Goal: Task Accomplishment & Management: Complete application form

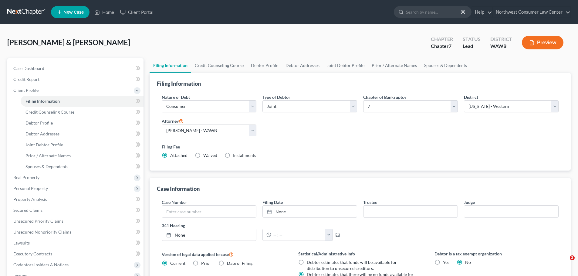
select select "1"
select select "0"
select select "87"
select select "0"
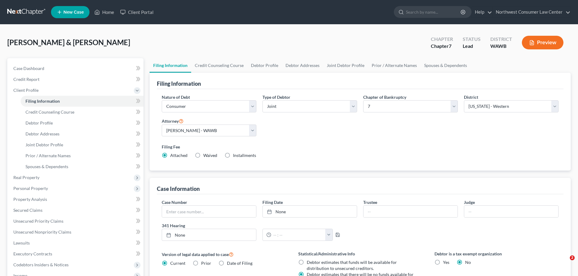
select select "50"
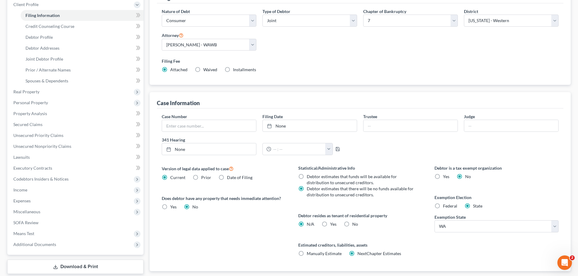
scroll to position [91, 0]
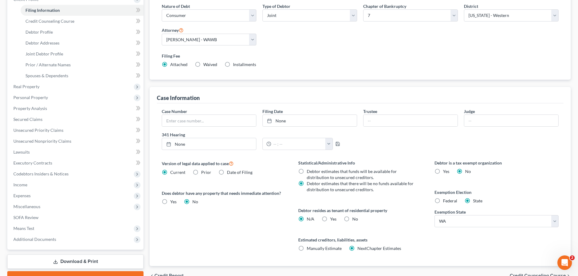
click at [357, 220] on span "No" at bounding box center [355, 219] width 6 height 5
click at [357, 220] on input "No" at bounding box center [357, 218] width 4 height 4
radio input "true"
radio input "false"
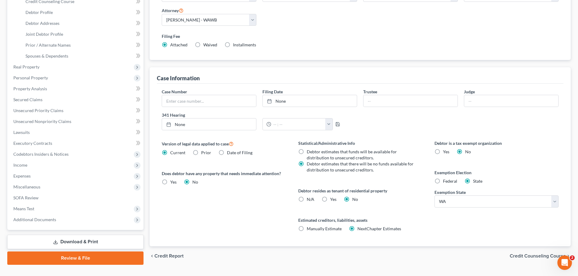
scroll to position [121, 0]
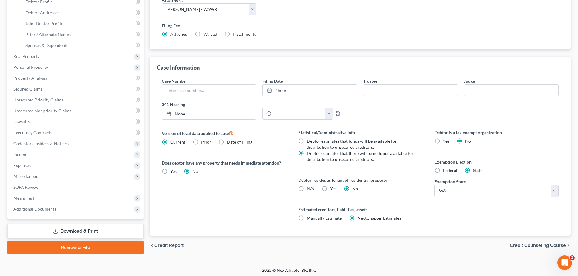
click at [534, 248] on span "Credit Counseling Course" at bounding box center [538, 245] width 56 height 5
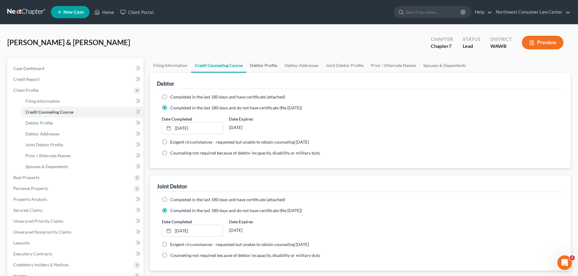
click at [268, 68] on link "Debtor Profile" at bounding box center [263, 65] width 35 height 15
select select "1"
select select "6"
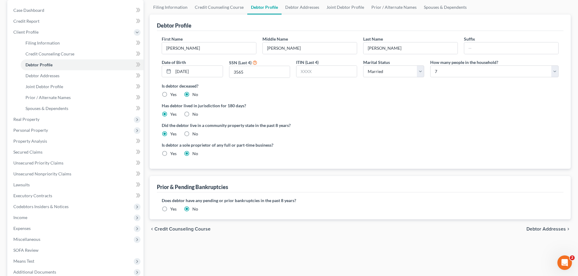
scroll to position [91, 0]
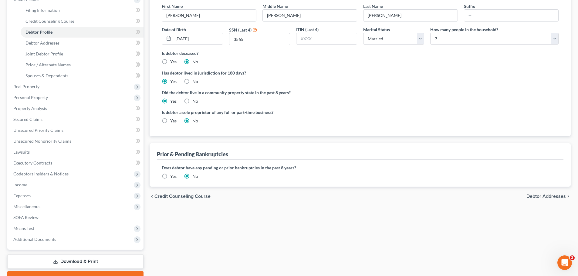
click at [550, 199] on span "Debtor Addresses" at bounding box center [546, 196] width 39 height 5
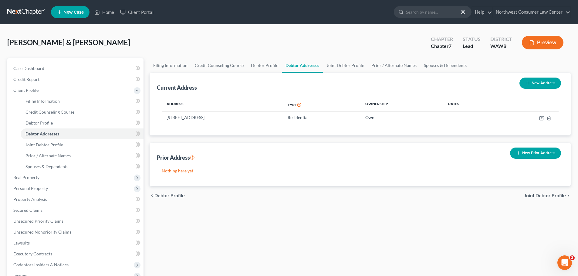
click at [534, 192] on div "chevron_left Debtor Profile Joint Debtor Profile chevron_right" at bounding box center [360, 195] width 421 height 19
click at [535, 198] on span "Joint Debtor Profile" at bounding box center [545, 196] width 42 height 5
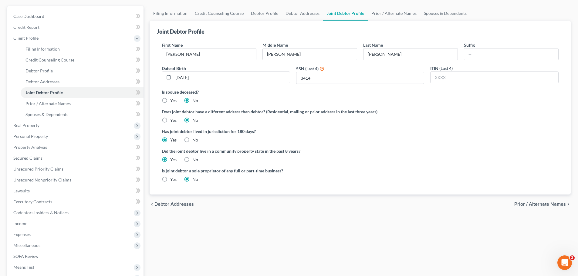
scroll to position [91, 0]
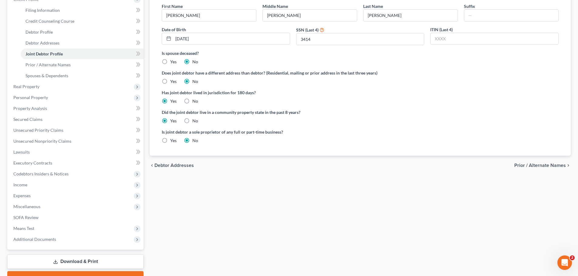
click at [536, 167] on span "Prior / Alternate Names" at bounding box center [540, 165] width 52 height 5
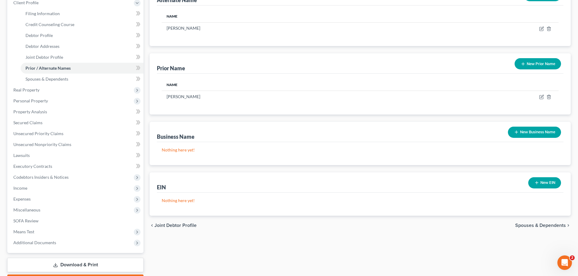
scroll to position [91, 0]
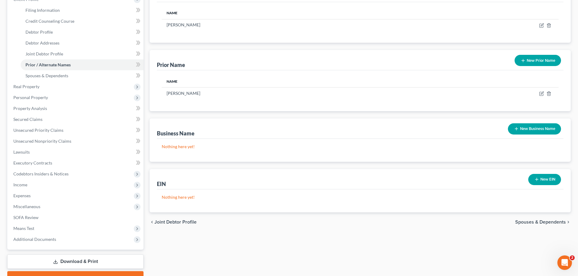
click at [531, 224] on span "Spouses & Dependents" at bounding box center [540, 222] width 51 height 5
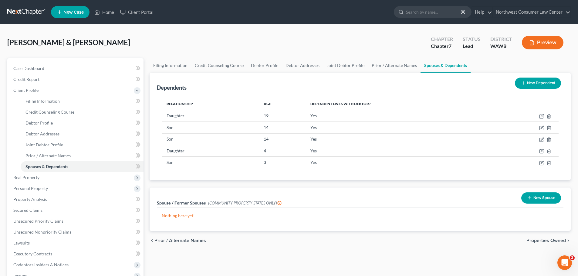
click at [551, 239] on span "Properties Owned" at bounding box center [546, 241] width 39 height 5
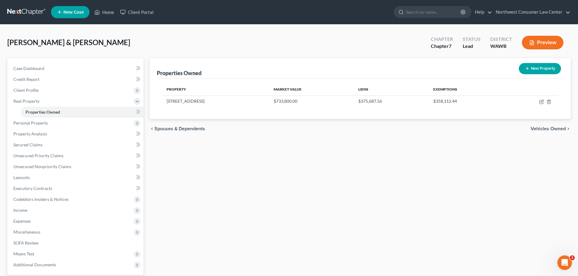
click at [546, 127] on span "Vehicles Owned" at bounding box center [548, 129] width 35 height 5
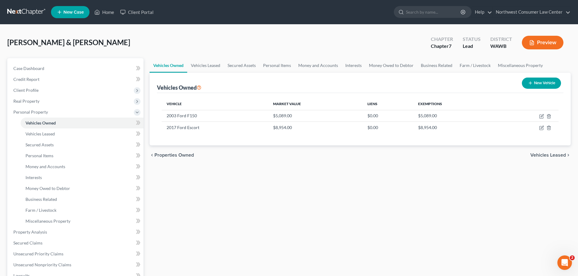
click at [558, 154] on span "Vehicles Leased" at bounding box center [548, 155] width 36 height 5
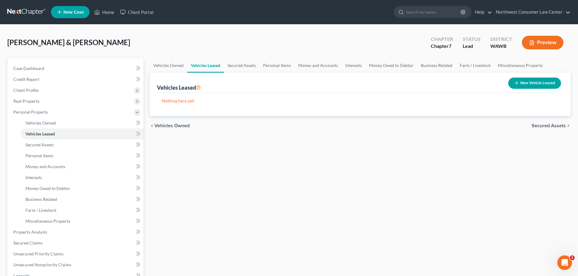
click at [556, 126] on span "Secured Assets" at bounding box center [549, 126] width 34 height 5
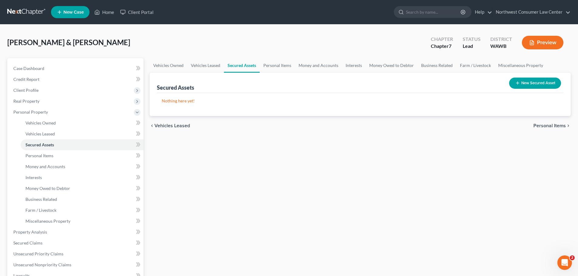
click at [556, 126] on span "Personal Items" at bounding box center [550, 126] width 32 height 5
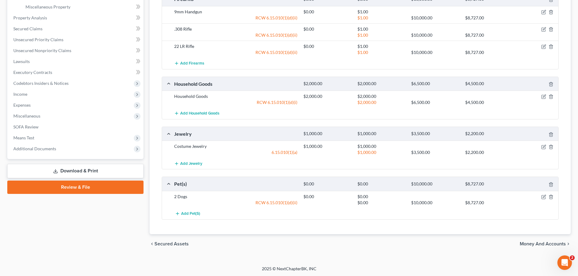
scroll to position [215, 0]
click at [535, 245] on span "Money and Accounts" at bounding box center [543, 243] width 46 height 5
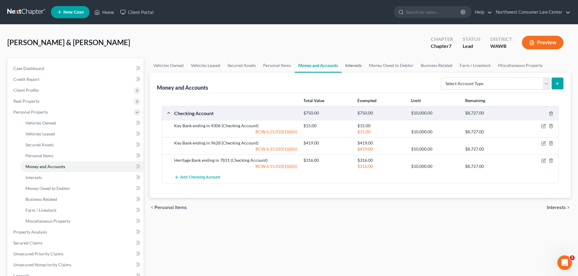
click at [353, 63] on link "Interests" at bounding box center [354, 65] width 24 height 15
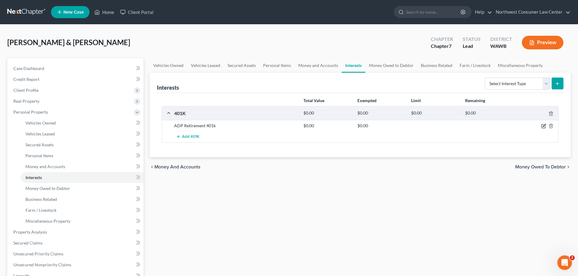
drag, startPoint x: 543, startPoint y: 127, endPoint x: 536, endPoint y: 131, distance: 8.1
click at [543, 127] on icon "button" at bounding box center [543, 126] width 5 height 5
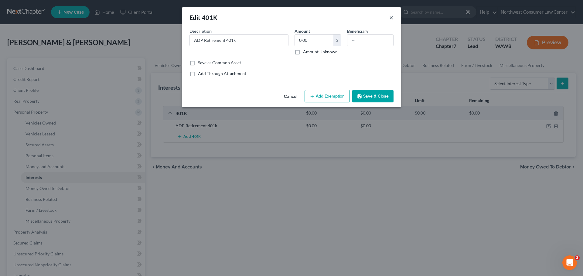
click at [392, 17] on button "×" at bounding box center [391, 17] width 4 height 7
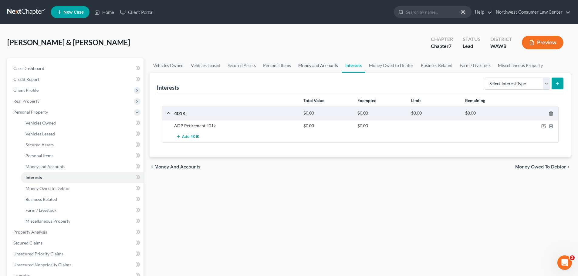
click at [327, 67] on link "Money and Accounts" at bounding box center [318, 65] width 47 height 15
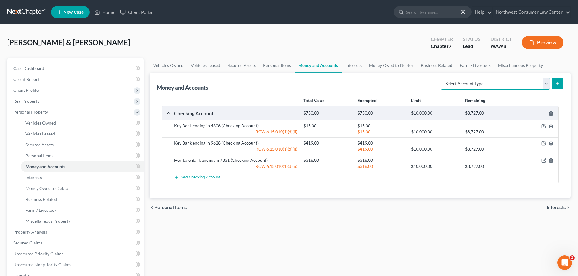
click at [480, 84] on select "Select Account Type Brokerage Cash on Hand Certificates of Deposit Checking Acc…" at bounding box center [495, 84] width 109 height 12
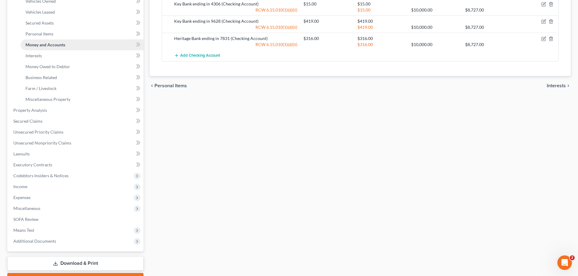
scroll to position [155, 0]
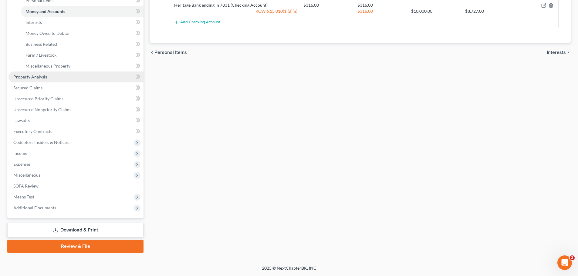
click at [125, 73] on link "Property Analysis" at bounding box center [75, 77] width 135 height 11
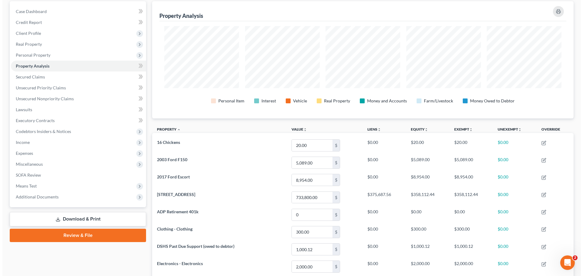
scroll to position [121, 0]
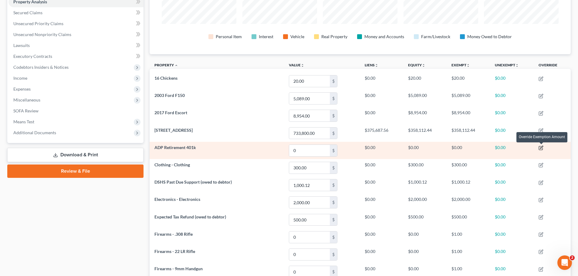
click at [543, 147] on icon "button" at bounding box center [541, 147] width 3 height 3
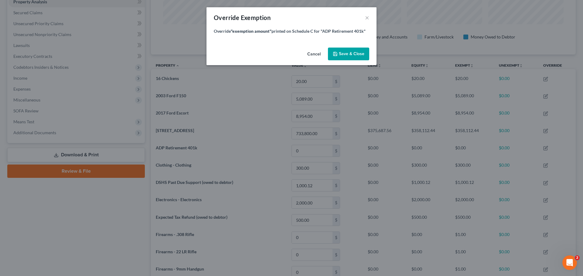
click at [317, 52] on button "Cancel" at bounding box center [313, 54] width 23 height 12
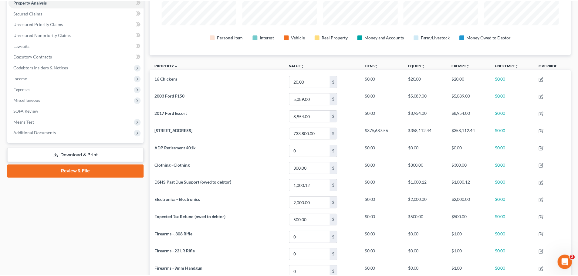
scroll to position [117, 421]
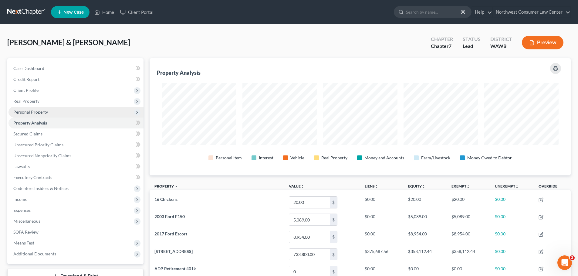
click at [44, 110] on span "Personal Property" at bounding box center [30, 112] width 35 height 5
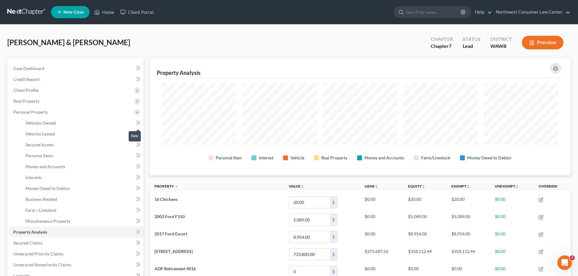
click at [139, 123] on icon at bounding box center [138, 123] width 5 height 8
click at [140, 121] on icon at bounding box center [138, 123] width 5 height 8
click at [137, 134] on icon at bounding box center [138, 134] width 5 height 8
click at [139, 133] on icon at bounding box center [138, 134] width 5 height 8
click at [86, 147] on link "Secured Assets" at bounding box center [82, 145] width 123 height 11
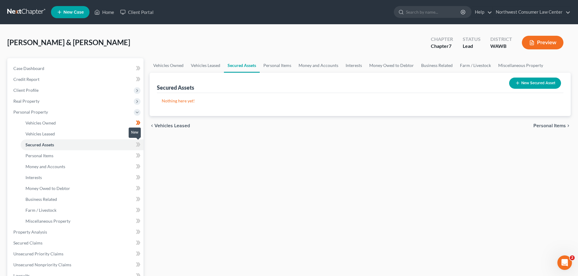
click at [138, 144] on icon at bounding box center [137, 145] width 3 height 4
click at [140, 145] on icon at bounding box center [139, 145] width 3 height 4
click at [114, 159] on link "Personal Items" at bounding box center [82, 156] width 123 height 11
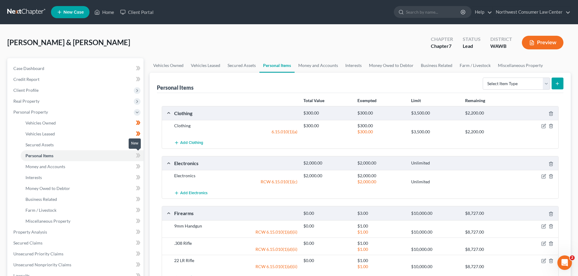
click at [137, 156] on icon at bounding box center [137, 156] width 3 height 4
click at [140, 158] on icon at bounding box center [138, 156] width 5 height 8
click at [106, 162] on link "Money and Accounts" at bounding box center [82, 166] width 123 height 11
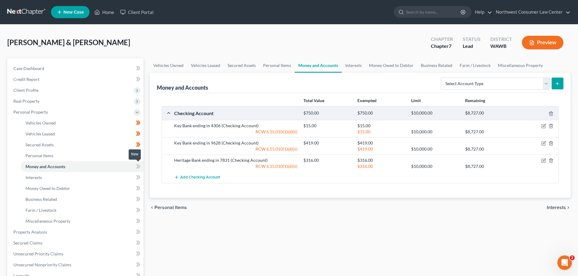
click at [139, 168] on icon at bounding box center [139, 166] width 3 height 4
click at [100, 180] on link "Interests" at bounding box center [82, 177] width 123 height 11
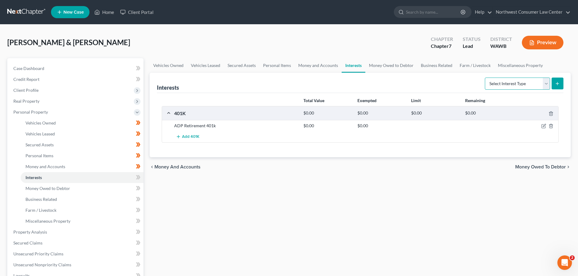
click at [534, 84] on select "Select Interest Type 401K Annuity Bond Education IRA Government Bond Government…" at bounding box center [517, 84] width 65 height 12
click at [405, 132] on div "Add 401K" at bounding box center [365, 136] width 388 height 11
click at [543, 126] on icon "button" at bounding box center [543, 126] width 5 height 5
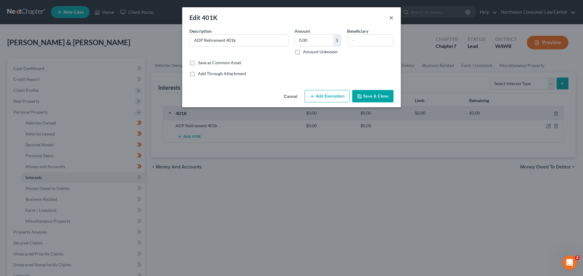
click at [392, 18] on button "×" at bounding box center [391, 17] width 4 height 7
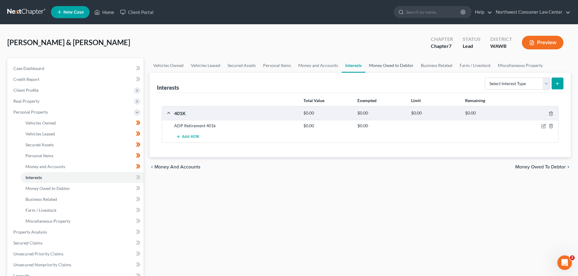
click at [398, 66] on link "Money Owed to Debtor" at bounding box center [391, 65] width 52 height 15
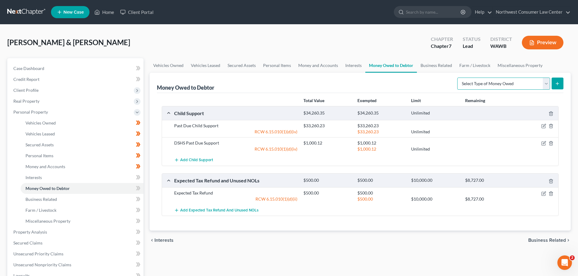
click at [503, 84] on select "Select Type of Money Owed Accounts Receivable Alimony Child Support Claims Agai…" at bounding box center [503, 84] width 93 height 12
click at [503, 86] on select "Select Type of Money Owed Accounts Receivable Alimony Child Support Claims Agai…" at bounding box center [503, 84] width 93 height 12
click at [437, 69] on link "Business Related" at bounding box center [436, 65] width 39 height 15
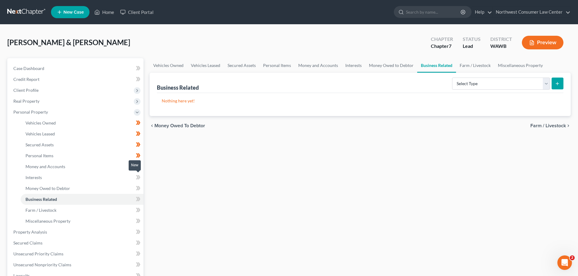
click at [141, 177] on span at bounding box center [138, 178] width 11 height 9
click at [140, 178] on icon at bounding box center [139, 177] width 3 height 4
click at [141, 190] on span at bounding box center [138, 189] width 11 height 9
click at [138, 201] on icon at bounding box center [138, 200] width 5 height 8
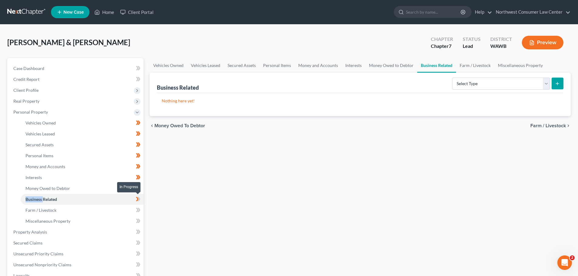
click at [138, 201] on icon at bounding box center [138, 200] width 5 height 8
click at [140, 212] on icon at bounding box center [138, 211] width 5 height 8
click at [107, 210] on link "Farm / Livestock" at bounding box center [82, 210] width 123 height 11
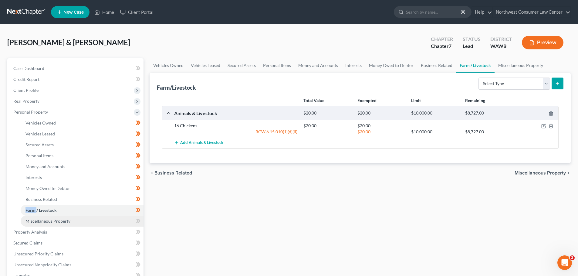
click at [110, 225] on link "Miscellaneous Property" at bounding box center [82, 221] width 123 height 11
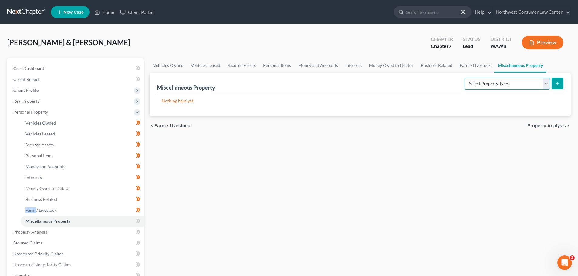
click at [490, 83] on select "Select Property Type Assigned for Creditor Benefit Within 1 Year Holding for An…" at bounding box center [508, 84] width 86 height 12
click at [485, 89] on select "Select Property Type Assigned for Creditor Benefit Within 1 Year Holding for An…" at bounding box center [508, 84] width 86 height 12
click at [137, 221] on icon at bounding box center [137, 221] width 3 height 4
click at [121, 236] on link "Property Analysis" at bounding box center [75, 232] width 135 height 11
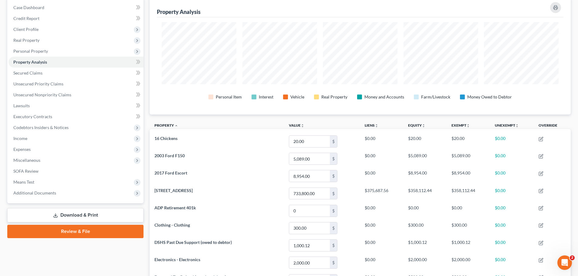
scroll to position [61, 0]
click at [92, 78] on link "Secured Claims" at bounding box center [75, 73] width 135 height 11
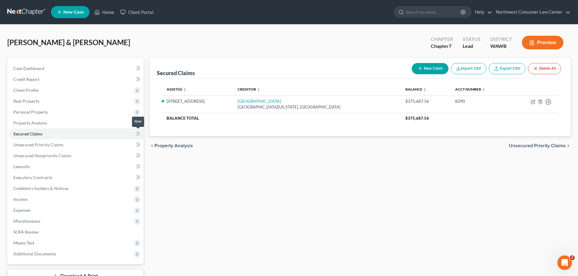
click at [138, 134] on icon at bounding box center [137, 134] width 3 height 4
click at [105, 149] on link "Unsecured Priority Claims" at bounding box center [75, 145] width 135 height 11
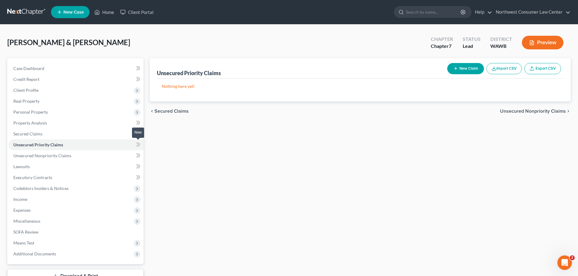
click at [141, 145] on icon at bounding box center [138, 145] width 5 height 8
click at [103, 151] on link "Unsecured Nonpriority Claims" at bounding box center [75, 156] width 135 height 11
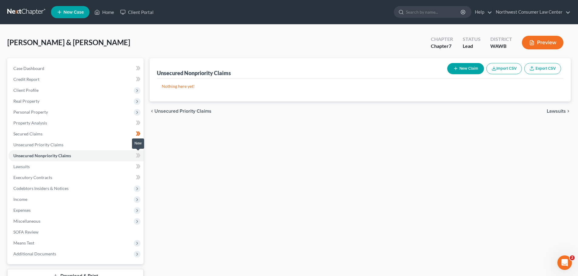
click at [139, 154] on icon at bounding box center [139, 156] width 3 height 4
click at [92, 165] on link "Lawsuits" at bounding box center [75, 166] width 135 height 11
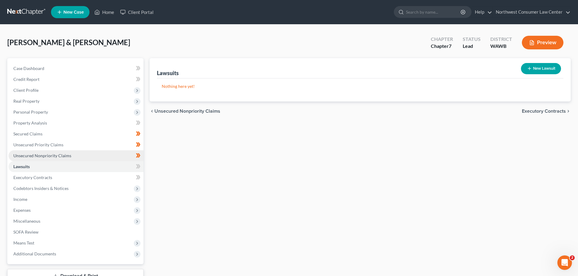
click at [100, 157] on link "Unsecured Nonpriority Claims" at bounding box center [75, 156] width 135 height 11
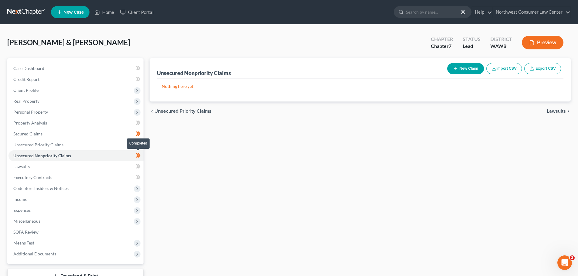
click at [137, 155] on icon at bounding box center [138, 156] width 5 height 8
click at [46, 165] on link "Lawsuits" at bounding box center [75, 166] width 135 height 11
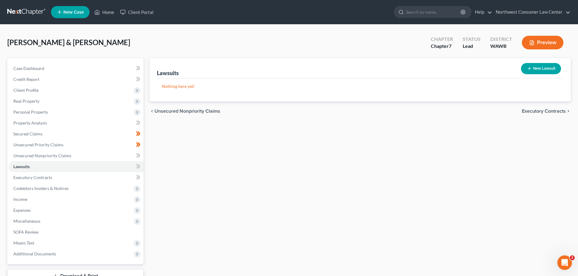
click at [555, 110] on span "Executory Contracts" at bounding box center [544, 111] width 44 height 5
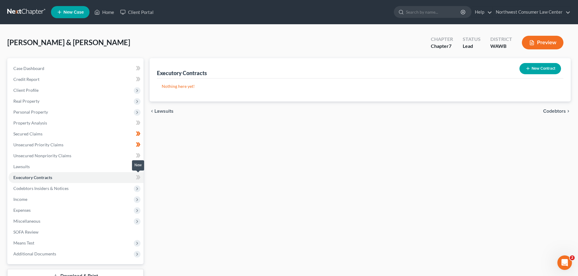
click at [139, 178] on icon at bounding box center [137, 177] width 3 height 4
click at [139, 165] on icon at bounding box center [139, 166] width 3 height 4
click at [551, 110] on span "Codebtors" at bounding box center [554, 111] width 23 height 5
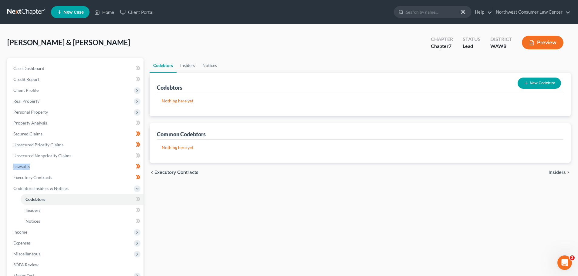
click at [194, 65] on link "Insiders" at bounding box center [188, 65] width 22 height 15
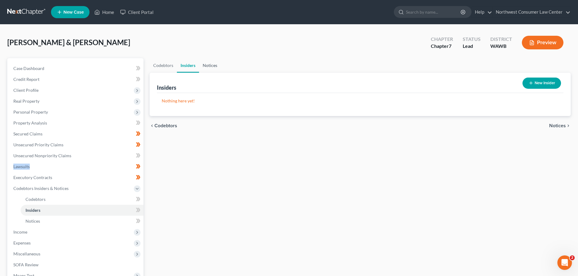
click at [216, 64] on link "Notices" at bounding box center [210, 65] width 22 height 15
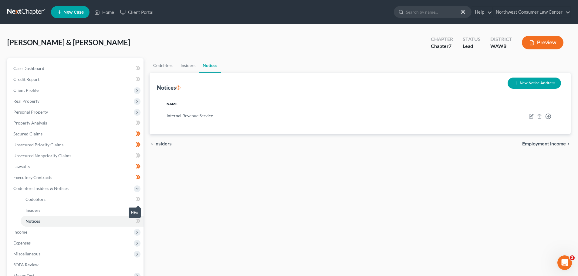
click at [138, 198] on icon at bounding box center [138, 200] width 5 height 8
click at [137, 208] on icon at bounding box center [137, 210] width 3 height 4
click at [137, 221] on icon at bounding box center [137, 221] width 3 height 4
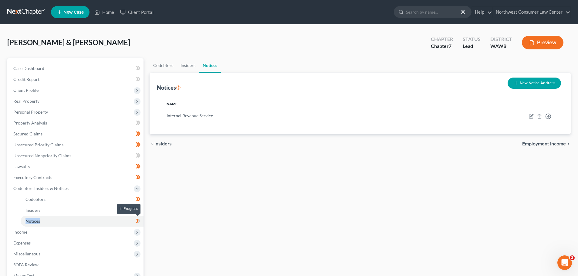
click at [137, 221] on icon at bounding box center [137, 221] width 3 height 4
click at [124, 228] on span "Income" at bounding box center [75, 232] width 135 height 11
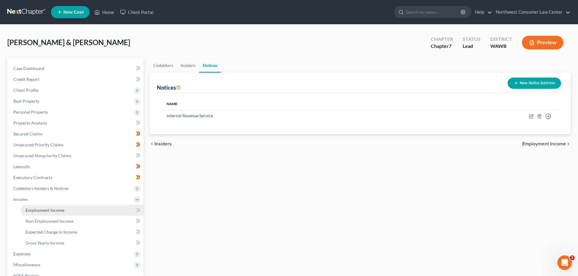
click at [130, 211] on link "Employment Income" at bounding box center [82, 210] width 123 height 11
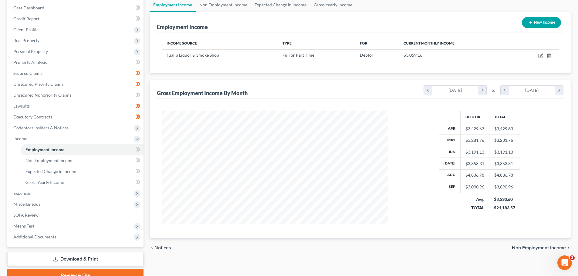
scroll to position [30, 0]
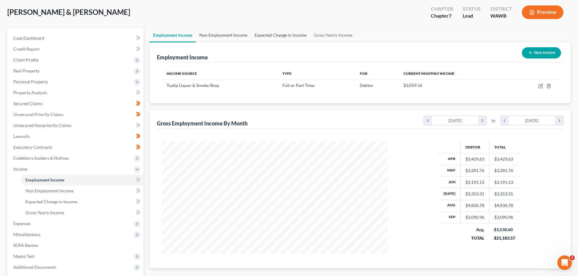
drag, startPoint x: 210, startPoint y: 31, endPoint x: 301, endPoint y: 36, distance: 90.9
click at [210, 31] on link "Non Employment Income" at bounding box center [223, 35] width 55 height 15
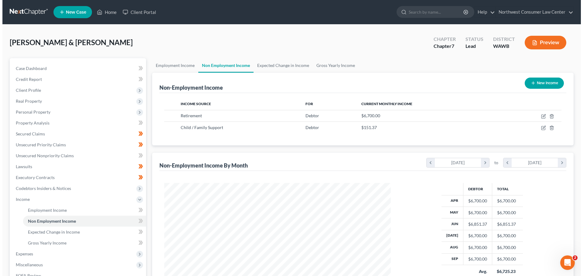
scroll to position [113, 239]
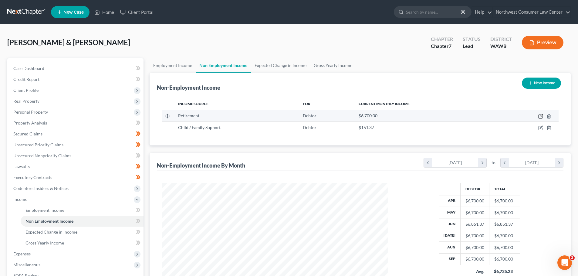
click at [541, 116] on icon "button" at bounding box center [541, 115] width 3 height 3
select select "3"
select select "0"
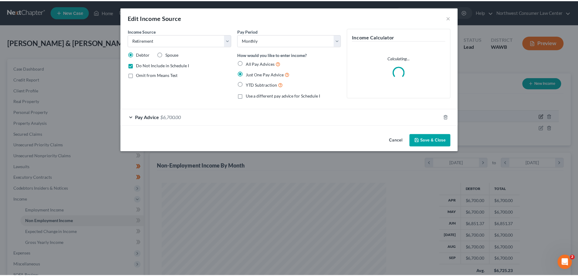
scroll to position [114, 241]
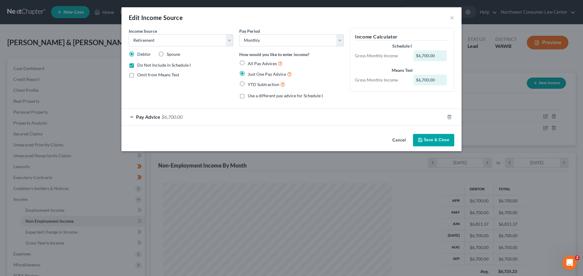
click at [412, 119] on div "Pay Advice $6,700.00" at bounding box center [282, 117] width 323 height 16
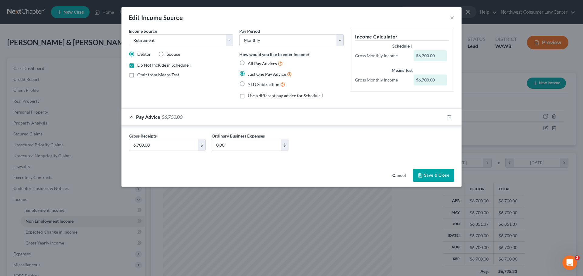
click at [412, 119] on div "Pay Advice $6,700.00" at bounding box center [282, 117] width 323 height 16
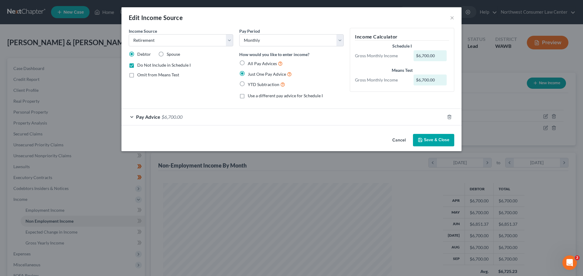
click at [185, 63] on span "Do Not Include in Schedule I" at bounding box center [163, 65] width 53 height 5
click at [144, 63] on input "Do Not Include in Schedule I" at bounding box center [142, 64] width 4 height 4
click at [185, 63] on span "Do Not Include in Schedule I" at bounding box center [163, 65] width 53 height 5
click at [144, 63] on input "Do Not Include in Schedule I" at bounding box center [142, 64] width 4 height 4
checkbox input "true"
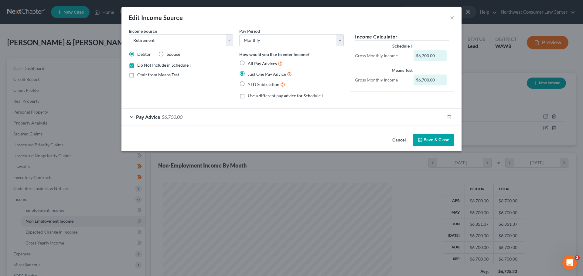
drag, startPoint x: 437, startPoint y: 137, endPoint x: 434, endPoint y: 140, distance: 4.3
click at [437, 138] on button "Save & Close" at bounding box center [433, 140] width 41 height 13
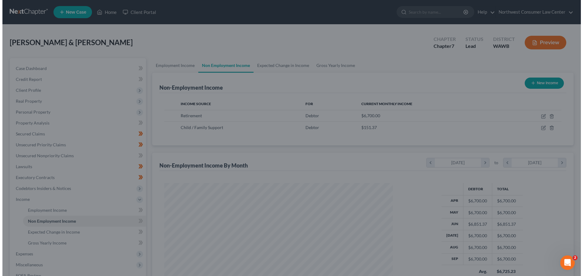
scroll to position [303375, 303250]
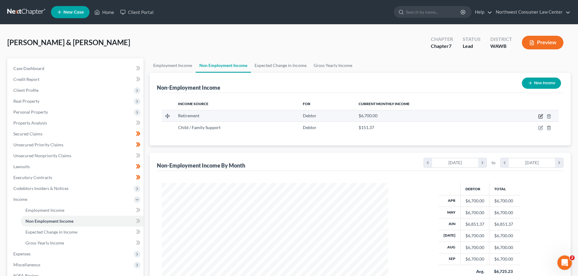
click at [541, 116] on icon "button" at bounding box center [541, 115] width 3 height 3
select select "3"
select select "0"
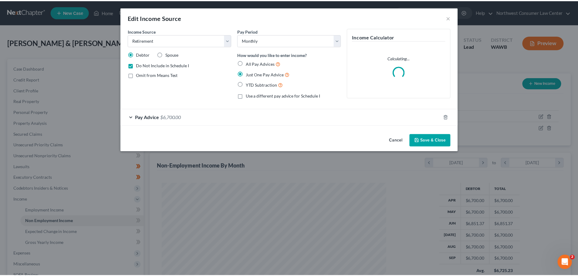
scroll to position [114, 241]
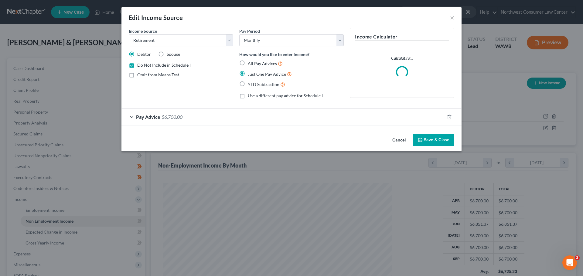
click at [157, 74] on span "Omit from Means Test" at bounding box center [158, 74] width 42 height 5
click at [144, 74] on input "Omit from Means Test" at bounding box center [142, 74] width 4 height 4
checkbox input "true"
click at [425, 137] on button "Save & Close" at bounding box center [433, 140] width 41 height 13
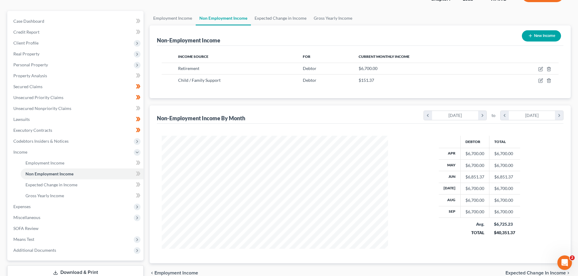
scroll to position [90, 0]
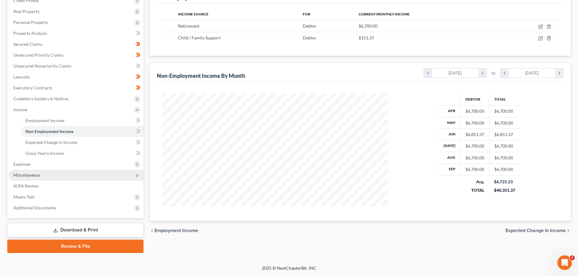
click at [108, 173] on span "Miscellaneous" at bounding box center [75, 175] width 135 height 11
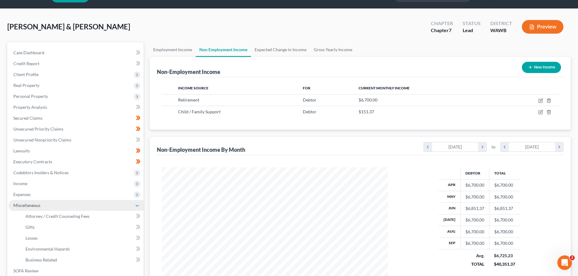
scroll to position [0, 0]
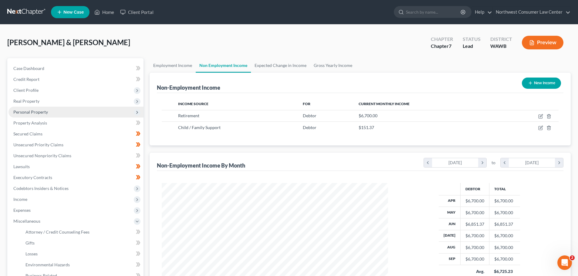
click at [59, 112] on span "Personal Property" at bounding box center [75, 112] width 135 height 11
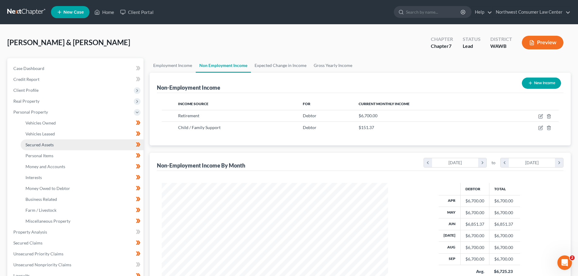
click at [61, 147] on link "Secured Assets" at bounding box center [82, 145] width 123 height 11
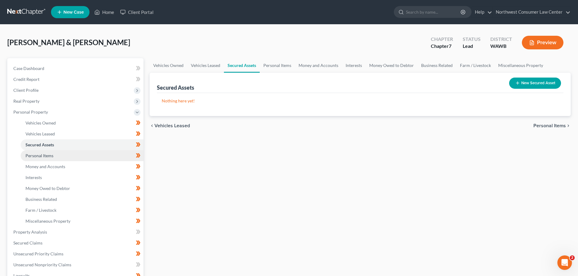
click at [59, 154] on link "Personal Items" at bounding box center [82, 156] width 123 height 11
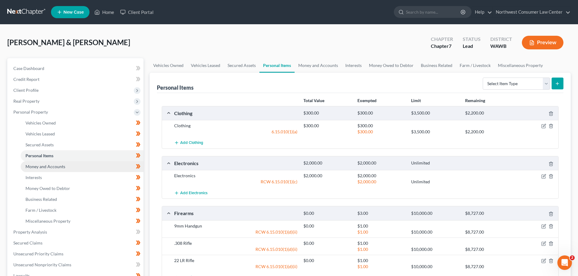
click at [56, 164] on span "Money and Accounts" at bounding box center [45, 166] width 40 height 5
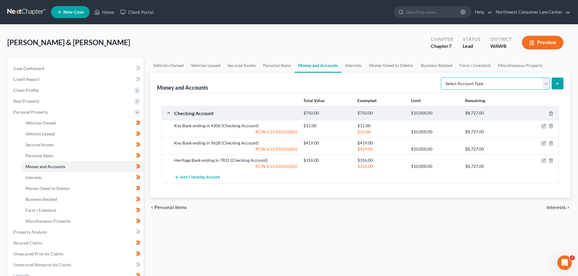
click at [517, 89] on select "Select Account Type Brokerage Cash on Hand Certificates of Deposit Checking Acc…" at bounding box center [495, 84] width 109 height 12
click at [304, 240] on div "Vehicles Owned Vehicles Leased Secured Assets Personal Items Money and Accounts…" at bounding box center [360, 233] width 427 height 351
click at [544, 160] on icon "button" at bounding box center [543, 160] width 5 height 5
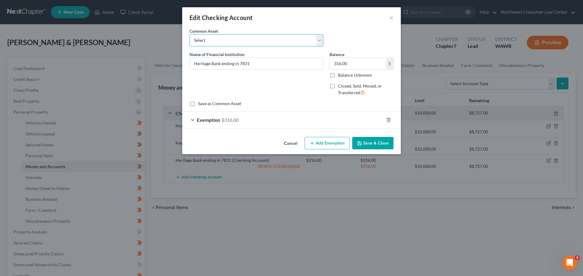
click at [266, 41] on select "Select Wells Fargo" at bounding box center [256, 40] width 134 height 12
click at [291, 141] on button "Cancel" at bounding box center [290, 144] width 23 height 12
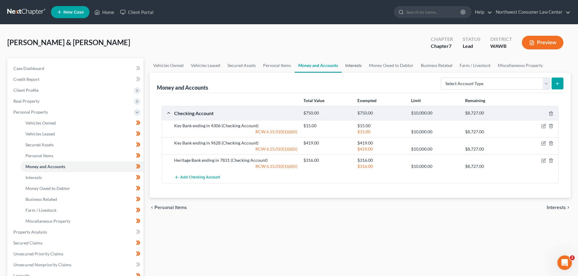
click at [354, 67] on link "Interests" at bounding box center [354, 65] width 24 height 15
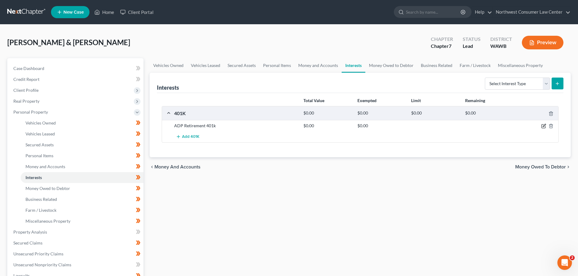
click at [542, 125] on icon "button" at bounding box center [544, 127] width 4 height 4
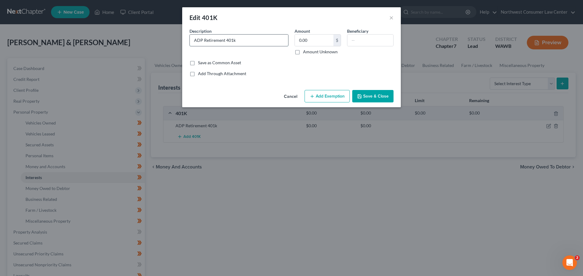
click at [266, 40] on input "ADP Retirement 401k" at bounding box center [239, 41] width 98 height 12
type input "ADP Retirement 401k (closed)"
click at [380, 96] on button "Save & Close" at bounding box center [372, 96] width 41 height 13
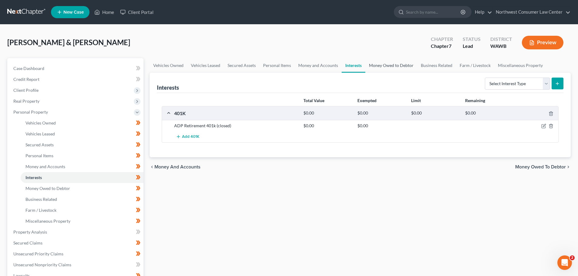
click at [374, 66] on link "Money Owed to Debtor" at bounding box center [391, 65] width 52 height 15
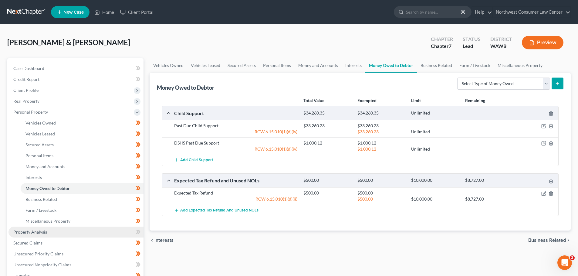
scroll to position [121, 0]
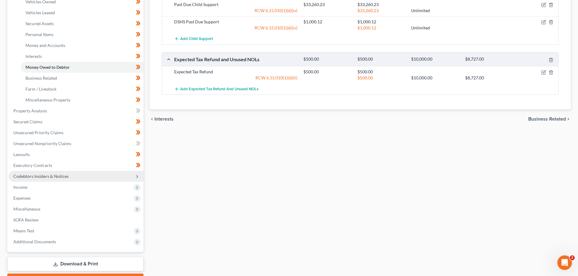
click at [120, 178] on span "Codebtors Insiders & Notices" at bounding box center [75, 176] width 135 height 11
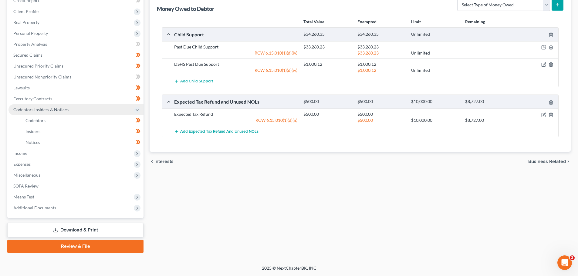
scroll to position [79, 0]
click at [134, 155] on icon at bounding box center [137, 154] width 7 height 7
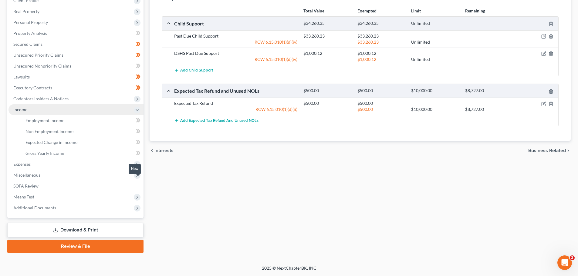
scroll to position [90, 0]
click at [87, 118] on link "Employment Income" at bounding box center [82, 120] width 123 height 11
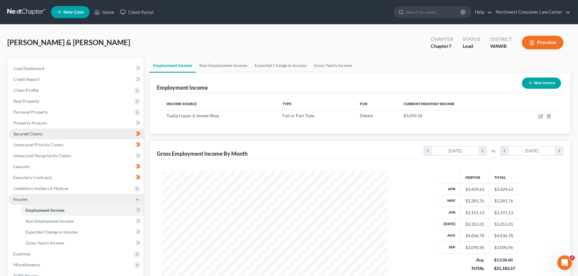
scroll to position [113, 239]
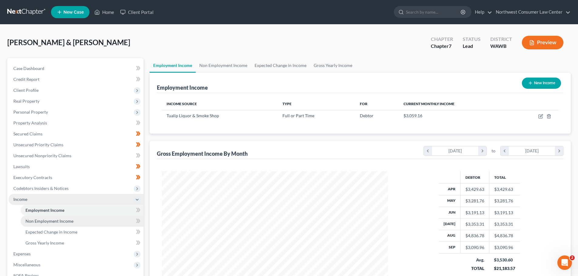
click at [95, 220] on link "Non Employment Income" at bounding box center [82, 221] width 123 height 11
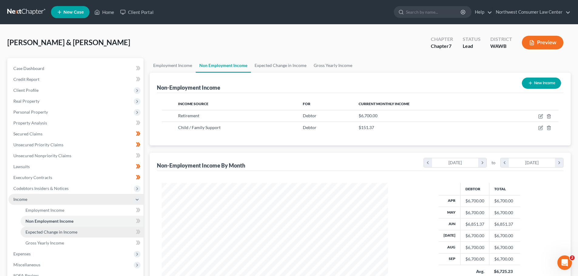
scroll to position [113, 239]
click at [91, 229] on link "Expected Change in Income" at bounding box center [82, 232] width 123 height 11
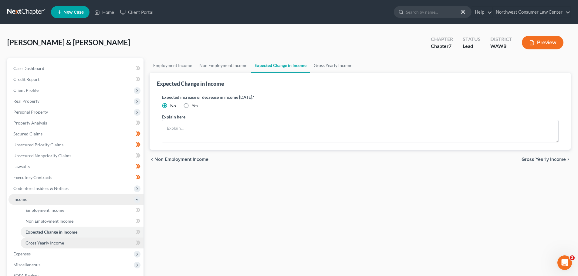
click at [87, 247] on link "Gross Yearly Income" at bounding box center [82, 243] width 123 height 11
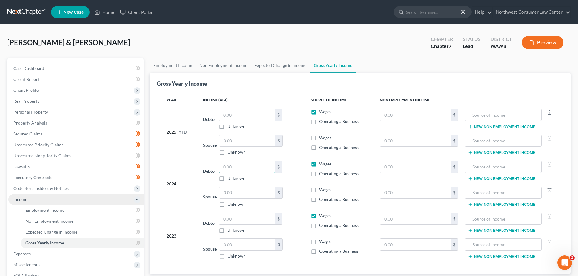
click at [244, 169] on input "text" at bounding box center [247, 167] width 56 height 12
type input "35,966"
click at [265, 196] on input "text" at bounding box center [247, 193] width 56 height 12
click at [235, 195] on input "text" at bounding box center [247, 193] width 56 height 12
type input "113,377"
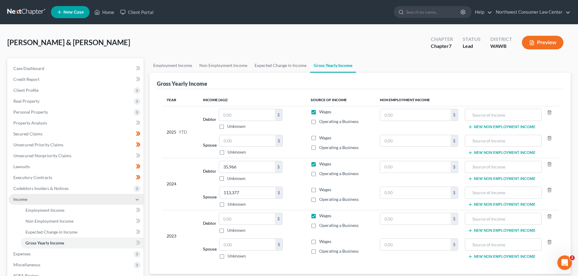
click at [329, 189] on span "Wages" at bounding box center [325, 189] width 12 height 5
click at [326, 189] on input "Wages" at bounding box center [324, 189] width 4 height 4
checkbox input "true"
click at [396, 165] on input "text" at bounding box center [415, 167] width 71 height 12
paste input "7 , 553"
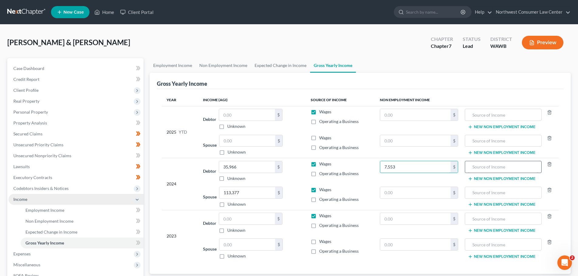
type input "7,553"
click at [509, 171] on input "text" at bounding box center [503, 167] width 70 height 12
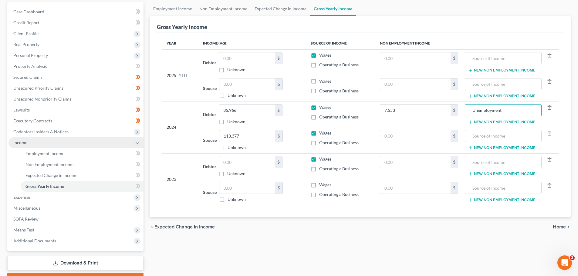
scroll to position [61, 0]
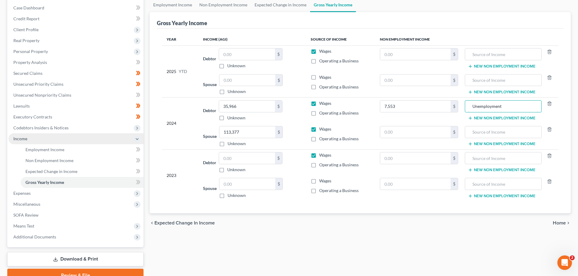
type input "Unemployment"
click at [259, 187] on input "text" at bounding box center [247, 184] width 56 height 12
type input "113,899"
click at [319, 181] on label "Wages" at bounding box center [325, 181] width 12 height 6
click at [322, 181] on input "Wages" at bounding box center [324, 180] width 4 height 4
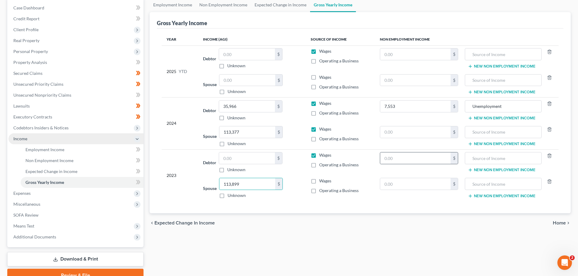
checkbox input "true"
click at [395, 161] on input "text" at bounding box center [415, 159] width 71 height 12
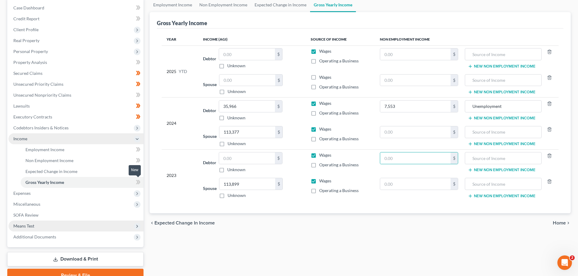
drag, startPoint x: 139, startPoint y: 183, endPoint x: 109, endPoint y: 223, distance: 50.7
click at [139, 183] on icon at bounding box center [139, 182] width 3 height 4
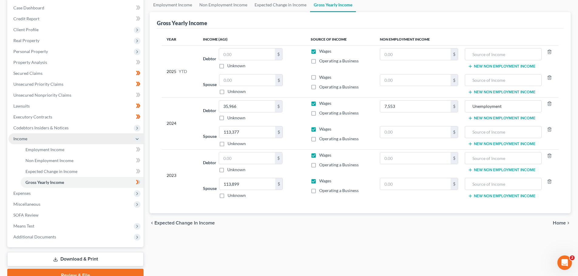
click at [560, 225] on span "Home" at bounding box center [559, 223] width 13 height 5
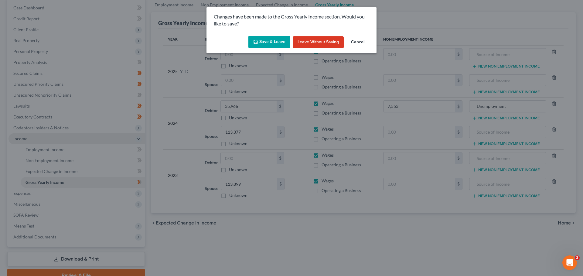
click at [274, 38] on button "Save & Leave" at bounding box center [269, 42] width 42 height 13
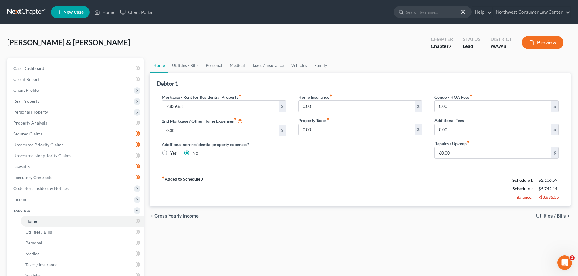
click at [545, 216] on span "Utilities / Bills" at bounding box center [551, 216] width 30 height 5
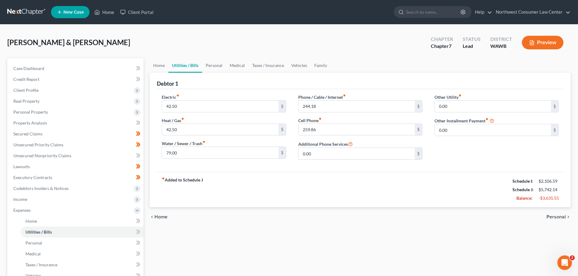
click at [560, 217] on span "Personal" at bounding box center [556, 217] width 19 height 5
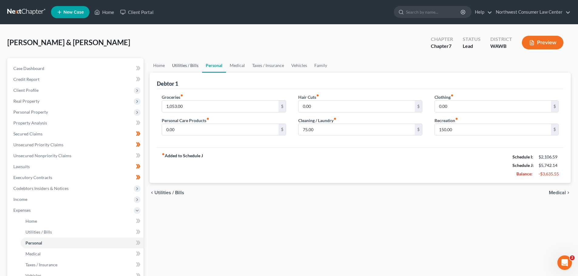
click at [192, 69] on link "Utilities / Bills" at bounding box center [185, 65] width 34 height 15
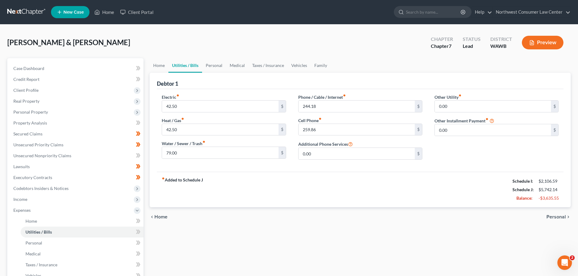
click at [559, 215] on span "Personal" at bounding box center [556, 217] width 19 height 5
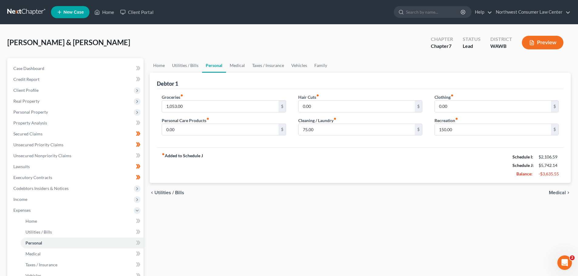
click at [558, 191] on span "Medical" at bounding box center [557, 193] width 17 height 5
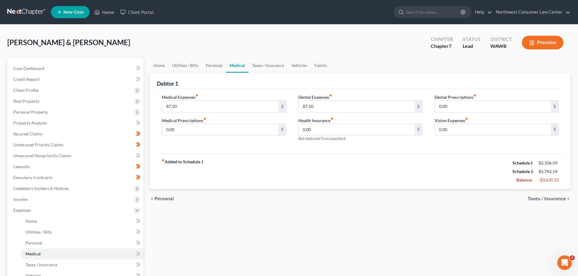
click at [561, 200] on span "Taxes / Insurance" at bounding box center [547, 199] width 38 height 5
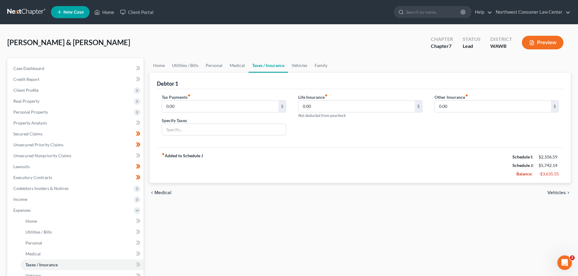
click at [563, 192] on span "Vehicles" at bounding box center [556, 193] width 19 height 5
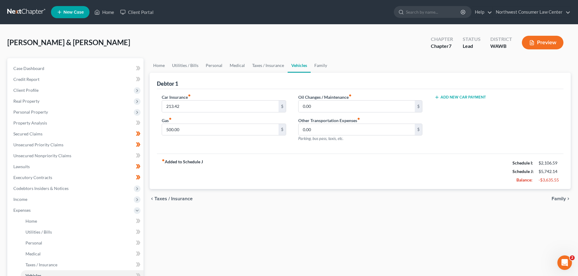
click at [563, 198] on span "Family" at bounding box center [559, 199] width 14 height 5
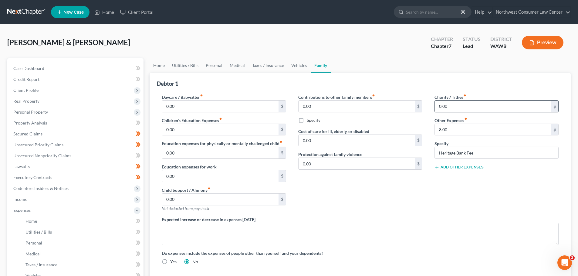
click at [444, 107] on input "0.00" at bounding box center [493, 107] width 116 height 12
drag, startPoint x: 402, startPoint y: 74, endPoint x: 412, endPoint y: 105, distance: 32.7
click at [402, 74] on div "Debtor 1" at bounding box center [360, 81] width 407 height 16
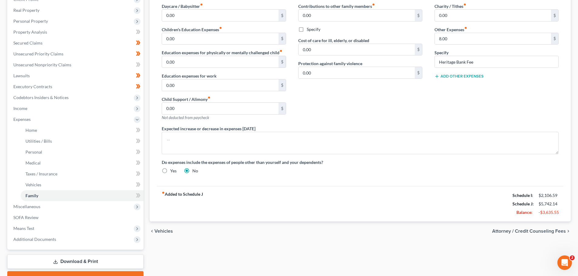
scroll to position [123, 0]
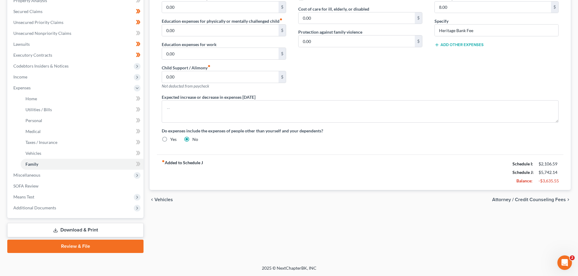
click at [514, 202] on span "Attorney / Credit Counseling Fees" at bounding box center [529, 200] width 74 height 5
select select "0"
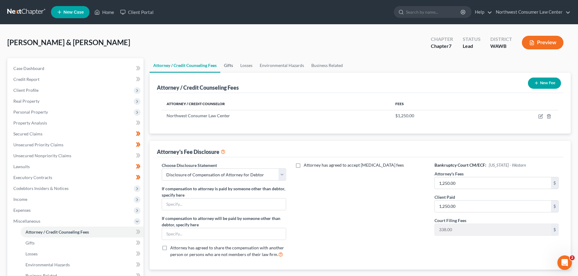
click at [231, 63] on link "Gifts" at bounding box center [228, 65] width 16 height 15
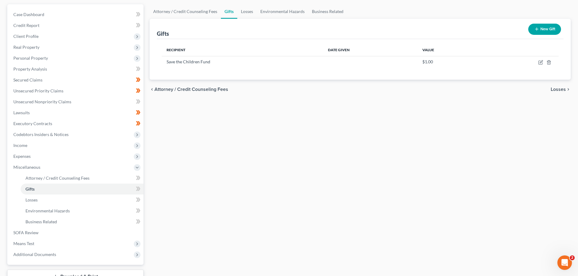
scroll to position [61, 0]
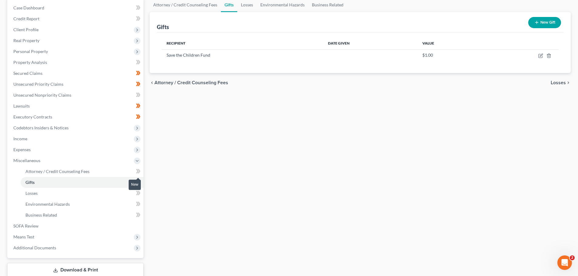
click at [141, 171] on span at bounding box center [138, 172] width 11 height 9
click at [138, 181] on icon at bounding box center [138, 183] width 5 height 8
click at [557, 83] on span "Losses" at bounding box center [558, 82] width 15 height 5
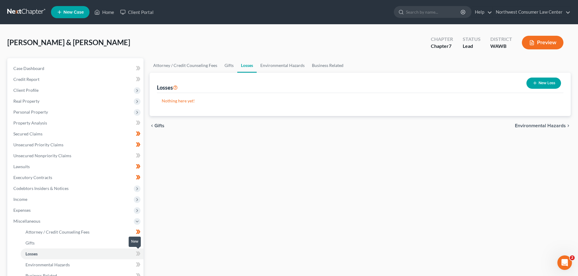
click at [140, 256] on icon at bounding box center [138, 254] width 5 height 8
click at [132, 264] on link "Environmental Hazards" at bounding box center [82, 265] width 123 height 11
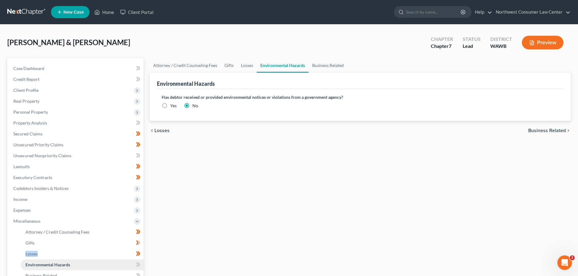
click at [132, 264] on link "Environmental Hazards" at bounding box center [82, 265] width 123 height 11
click at [141, 263] on icon at bounding box center [138, 265] width 5 height 8
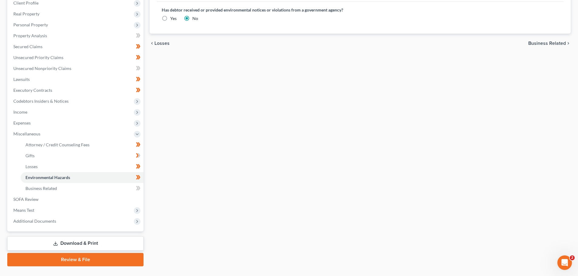
scroll to position [91, 0]
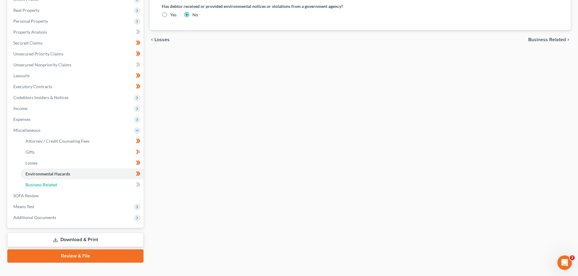
drag, startPoint x: 120, startPoint y: 180, endPoint x: 144, endPoint y: 185, distance: 23.9
click at [121, 180] on link "Business Related" at bounding box center [82, 185] width 123 height 11
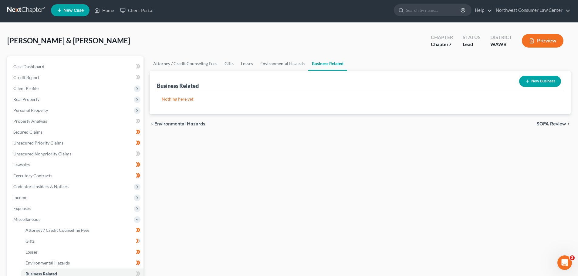
scroll to position [101, 0]
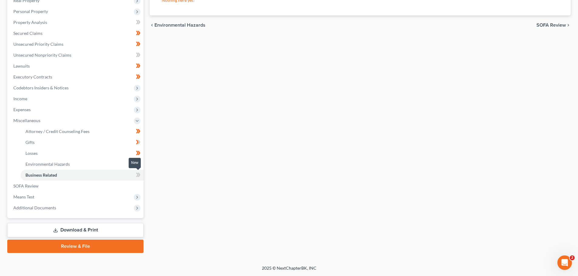
click at [139, 175] on icon at bounding box center [138, 175] width 5 height 8
click at [139, 175] on icon at bounding box center [139, 175] width 3 height 4
click at [77, 188] on link "SOFA Review" at bounding box center [75, 186] width 135 height 11
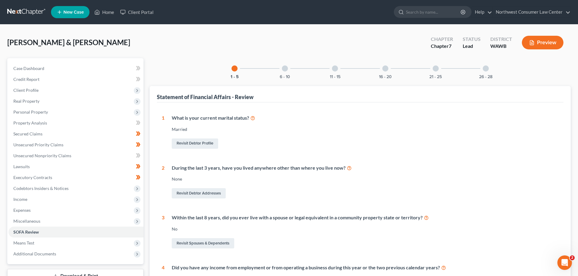
click at [289, 72] on div "6 - 10" at bounding box center [285, 68] width 21 height 21
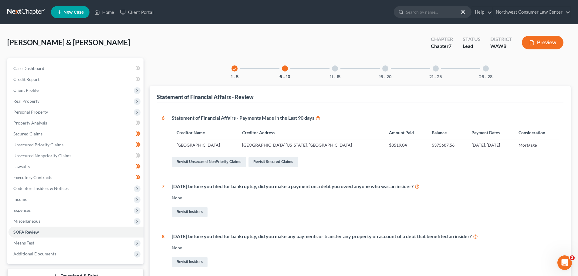
click at [420, 185] on icon at bounding box center [417, 187] width 5 height 6
drag, startPoint x: 337, startPoint y: 69, endPoint x: 337, endPoint y: 72, distance: 3.4
click at [337, 69] on div at bounding box center [335, 69] width 6 height 6
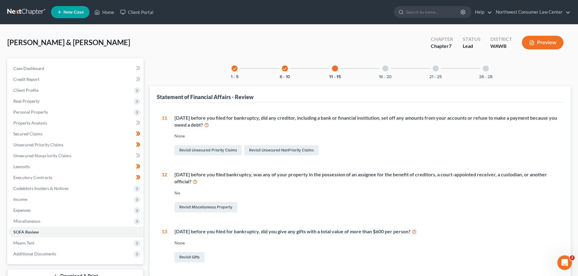
click at [387, 70] on div at bounding box center [385, 69] width 6 height 6
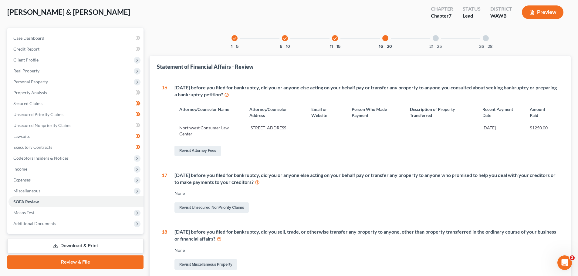
scroll to position [182, 0]
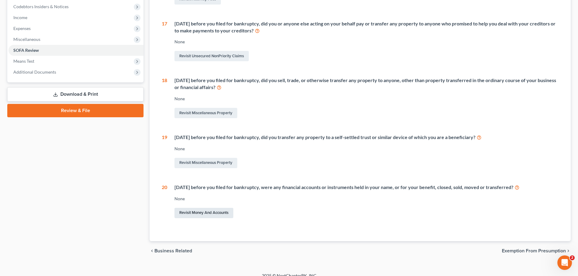
click at [182, 211] on link "Revisit Money and Accounts" at bounding box center [204, 213] width 59 height 10
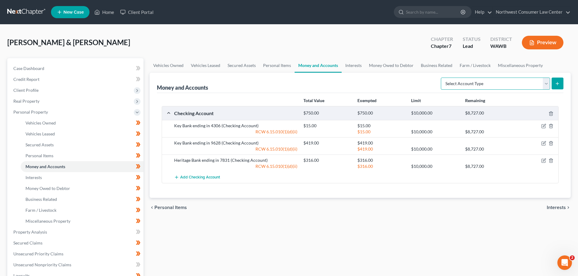
click at [529, 88] on select "Select Account Type Brokerage Cash on Hand Certificates of Deposit Checking Acc…" at bounding box center [495, 84] width 109 height 12
drag, startPoint x: 248, startPoint y: 41, endPoint x: 159, endPoint y: 181, distance: 165.9
click at [248, 41] on div "Kelley, Courtney & Douglas Upgraded Chapter Chapter 7 Status Lead District WAWB…" at bounding box center [289, 45] width 564 height 26
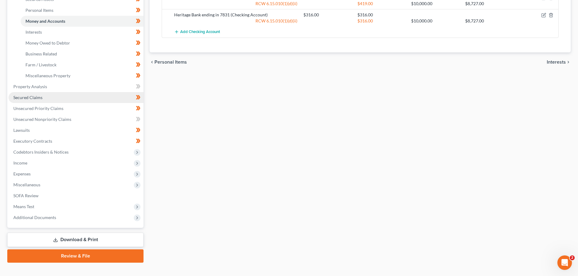
scroll to position [155, 0]
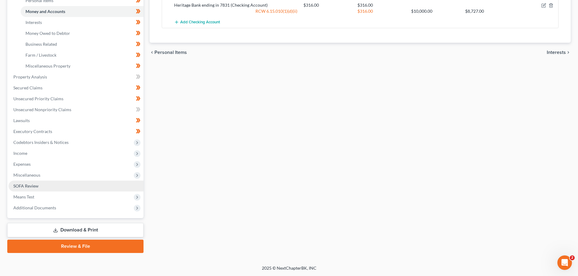
click at [117, 186] on link "SOFA Review" at bounding box center [75, 186] width 135 height 11
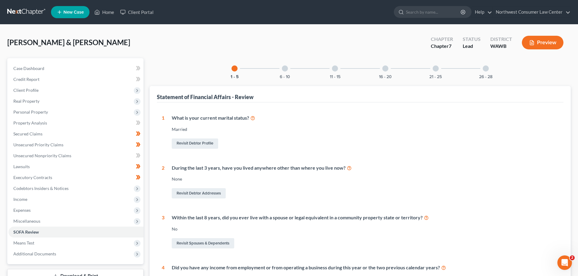
click at [445, 75] on div "21 - 25" at bounding box center [435, 68] width 21 height 21
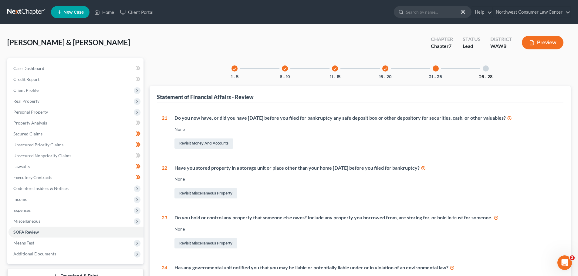
click at [482, 75] on button "26 - 28" at bounding box center [485, 77] width 13 height 4
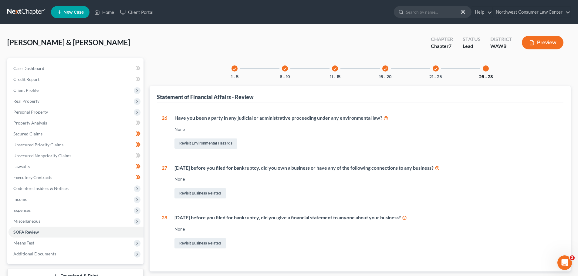
scroll to position [46, 0]
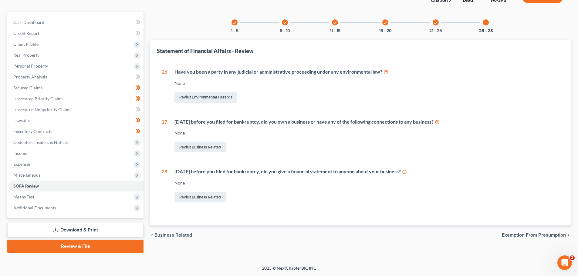
click at [543, 233] on span "Exemption from Presumption" at bounding box center [534, 235] width 64 height 5
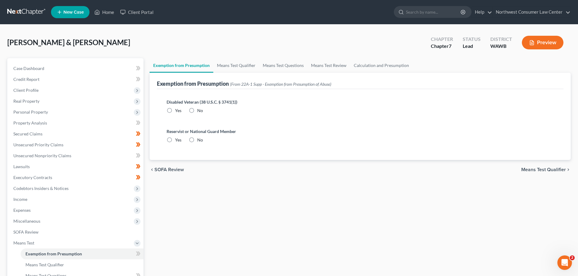
click at [197, 112] on label "No" at bounding box center [200, 111] width 6 height 6
click at [200, 112] on input "No" at bounding box center [202, 110] width 4 height 4
radio input "true"
click at [197, 140] on label "No" at bounding box center [200, 140] width 6 height 6
click at [200, 140] on input "No" at bounding box center [202, 139] width 4 height 4
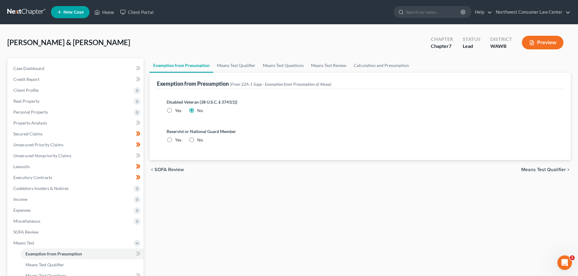
radio input "true"
click at [230, 69] on link "Means Test Qualifier" at bounding box center [236, 65] width 46 height 15
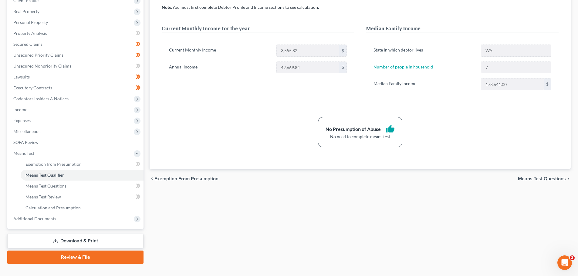
scroll to position [91, 0]
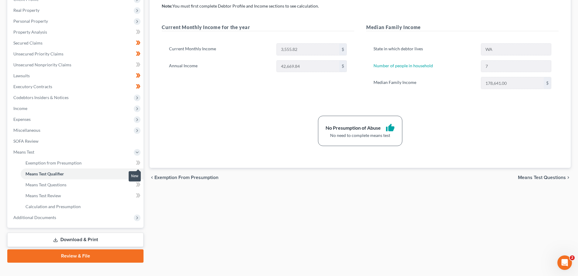
click at [137, 164] on icon at bounding box center [137, 163] width 3 height 4
click at [112, 187] on link "Means Test Questions" at bounding box center [82, 185] width 123 height 11
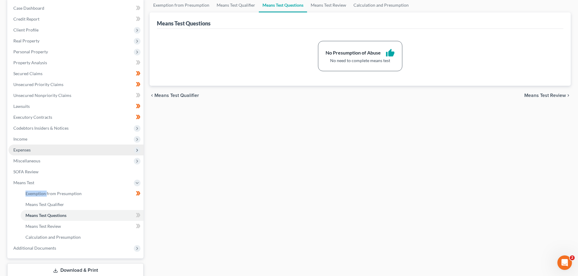
scroll to position [61, 0]
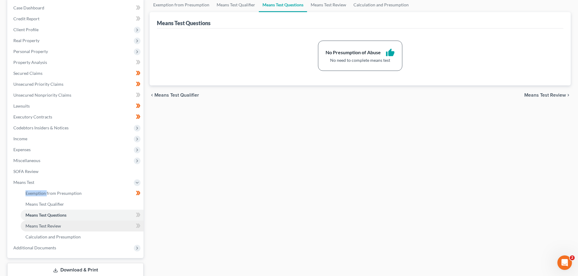
click at [120, 229] on link "Means Test Review" at bounding box center [82, 226] width 123 height 11
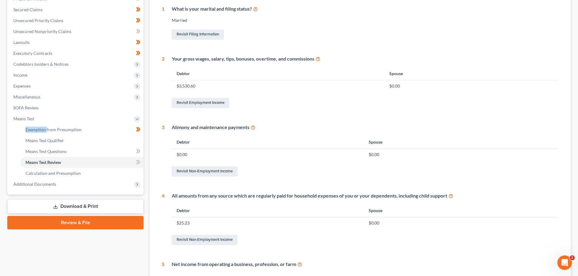
scroll to position [152, 0]
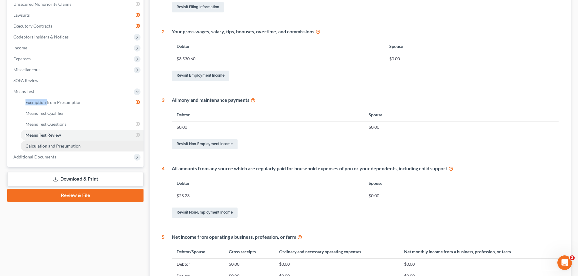
click at [76, 145] on span "Calculation and Presumption" at bounding box center [52, 146] width 55 height 5
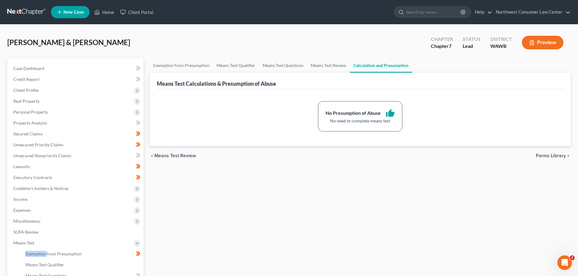
scroll to position [101, 0]
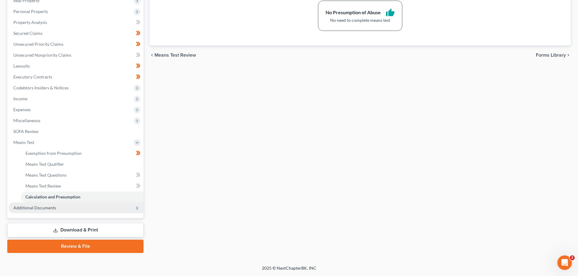
click at [54, 207] on span "Additional Documents" at bounding box center [34, 207] width 43 height 5
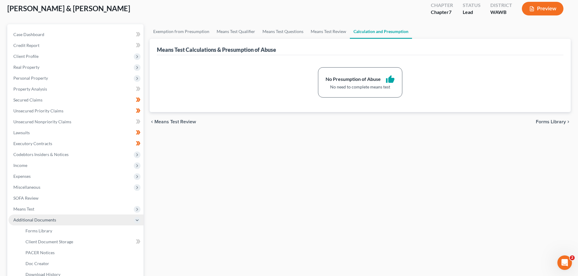
scroll to position [0, 0]
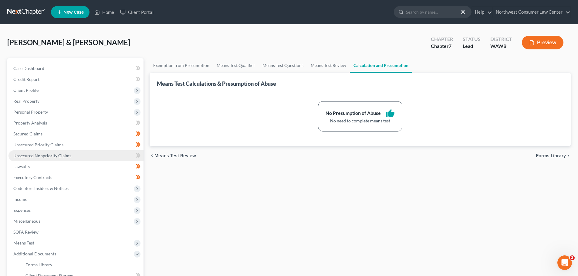
click at [92, 156] on link "Unsecured Nonpriority Claims" at bounding box center [75, 156] width 135 height 11
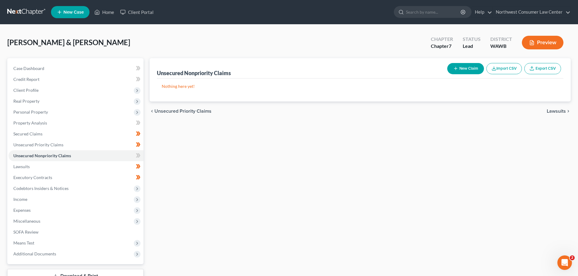
click at [26, 15] on link at bounding box center [26, 12] width 39 height 11
